Goal: Browse casually

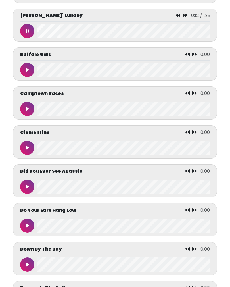
scroll to position [669, 0]
click at [28, 194] on button at bounding box center [27, 187] width 14 height 14
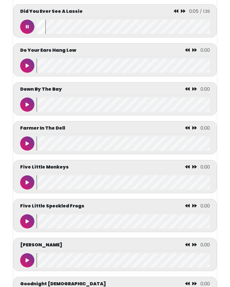
scroll to position [830, 0]
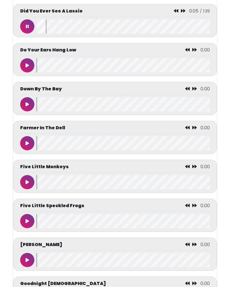
click at [29, 226] on button at bounding box center [27, 221] width 14 height 14
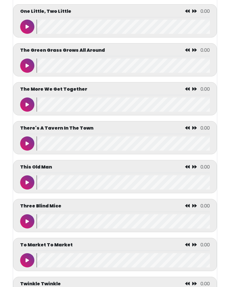
scroll to position [2524, 0]
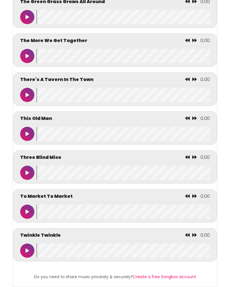
click at [30, 258] on button at bounding box center [27, 251] width 14 height 14
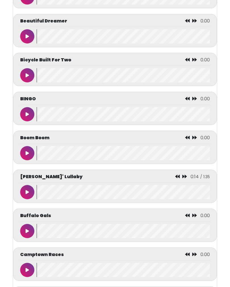
scroll to position [508, 0]
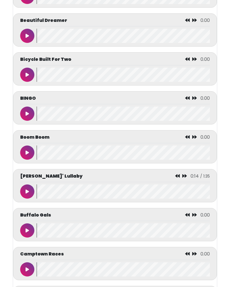
click at [24, 121] on button at bounding box center [27, 114] width 14 height 14
click at [21, 114] on button at bounding box center [27, 114] width 14 height 14
click at [27, 115] on icon at bounding box center [27, 113] width 3 height 5
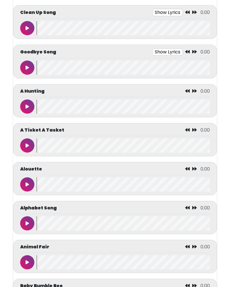
scroll to position [126, 0]
click at [28, 226] on icon at bounding box center [27, 224] width 3 height 5
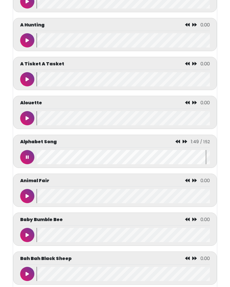
scroll to position [193, 0]
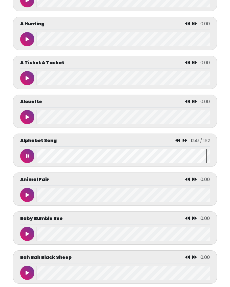
click at [24, 154] on button at bounding box center [27, 156] width 14 height 14
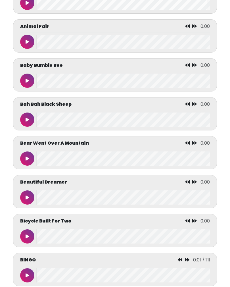
scroll to position [347, 0]
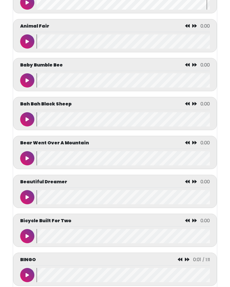
click at [30, 83] on button at bounding box center [27, 80] width 14 height 14
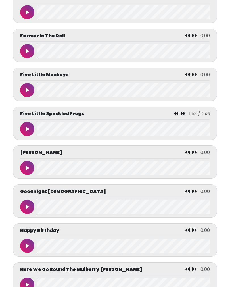
scroll to position [927, 0]
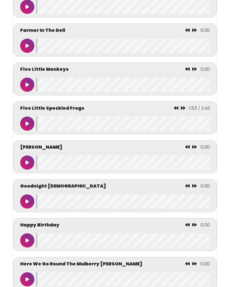
click at [30, 248] on button at bounding box center [27, 240] width 14 height 14
click at [27, 243] on icon at bounding box center [27, 240] width 3 height 5
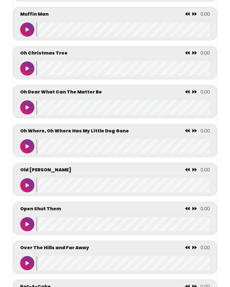
scroll to position [1878, 0]
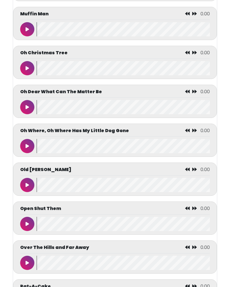
click at [24, 193] on button at bounding box center [27, 185] width 14 height 14
click at [33, 192] on button at bounding box center [27, 185] width 14 height 14
